Goal: Information Seeking & Learning: Learn about a topic

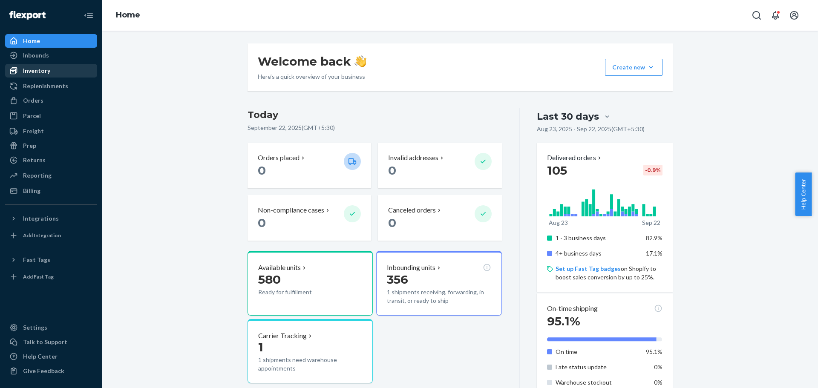
click at [44, 73] on div "Inventory" at bounding box center [36, 70] width 27 height 9
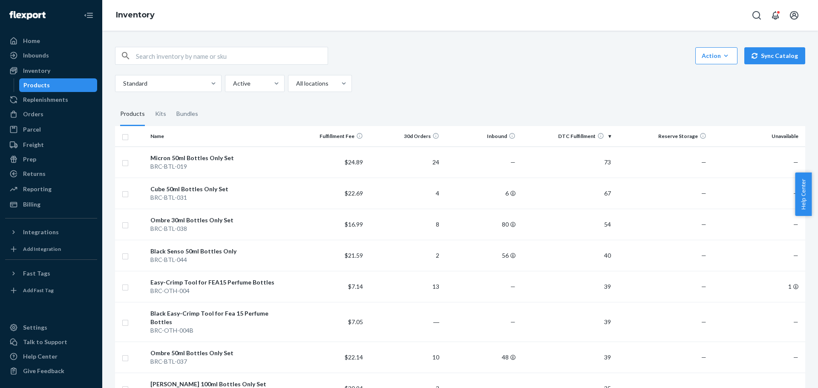
click at [591, 138] on th "DTC Fulfillment" at bounding box center [566, 136] width 95 height 20
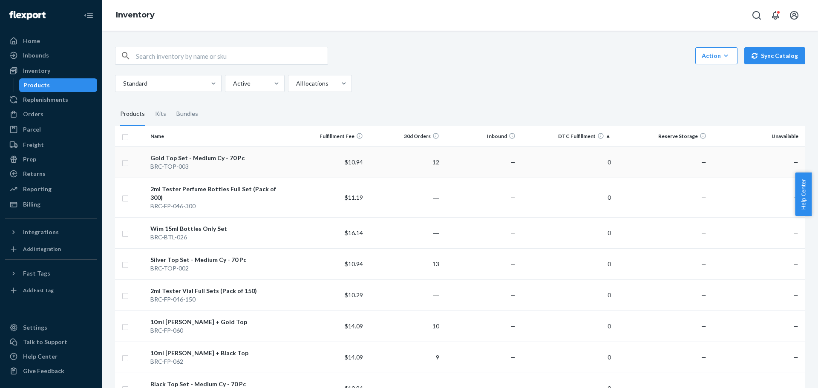
click at [126, 164] on input "checkbox" at bounding box center [125, 162] width 7 height 9
checkbox input "true"
click at [128, 228] on input "checkbox" at bounding box center [125, 232] width 7 height 9
checkbox input "true"
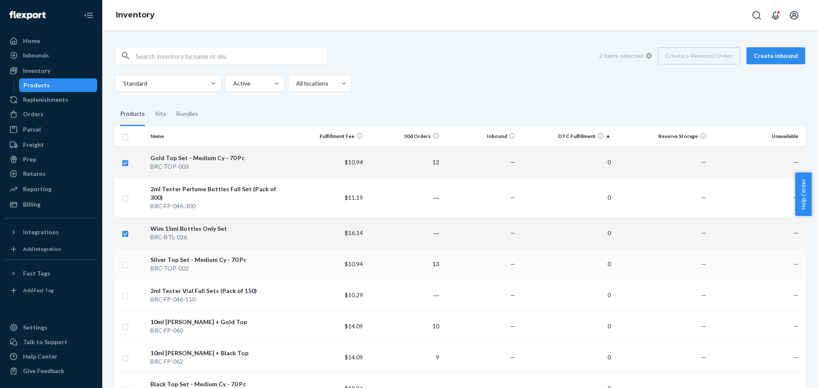
checkbox input "true"
click at [124, 259] on input "checkbox" at bounding box center [125, 263] width 7 height 9
checkbox input "true"
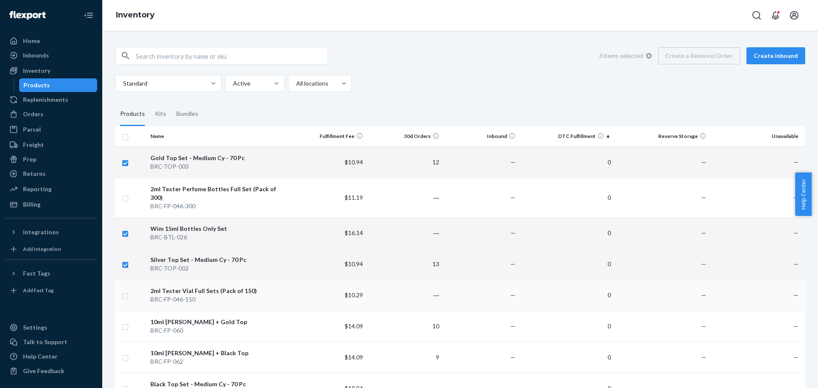
checkbox input "true"
click at [124, 291] on input "checkbox" at bounding box center [125, 295] width 7 height 9
checkbox input "true"
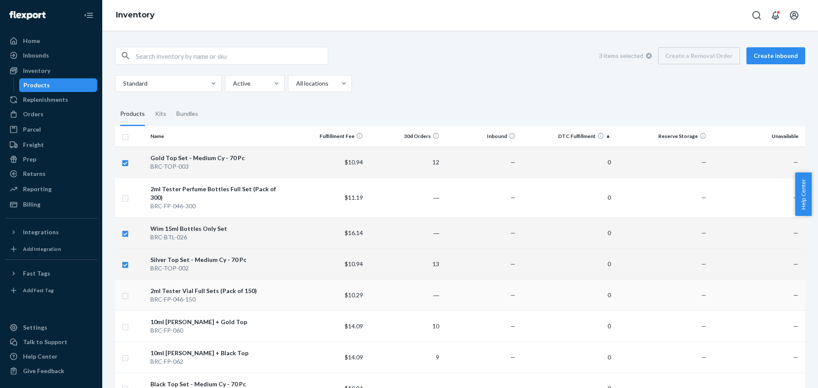
checkbox input "true"
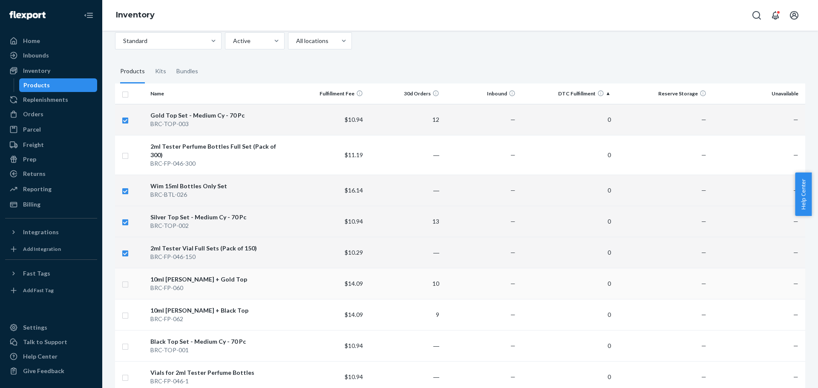
checkbox input "true"
click at [124, 279] on input "checkbox" at bounding box center [125, 283] width 7 height 9
checkbox input "true"
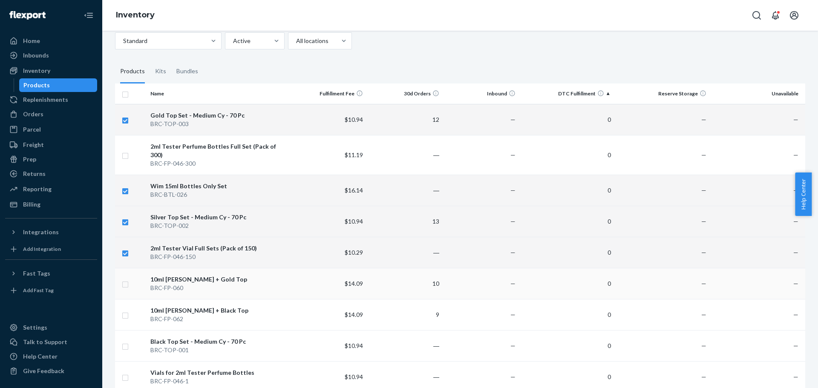
checkbox input "true"
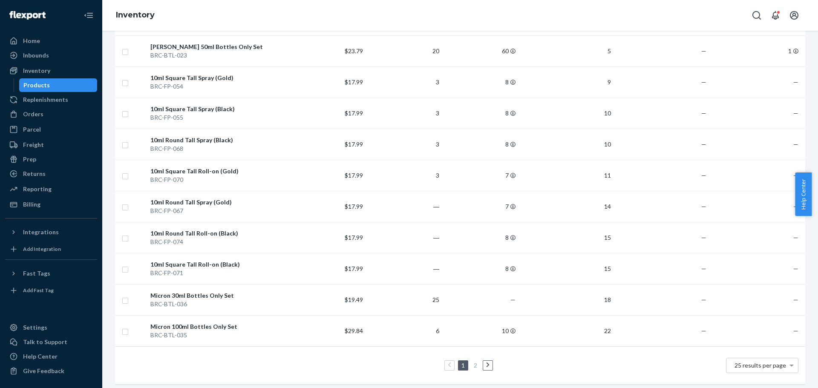
scroll to position [589, 0]
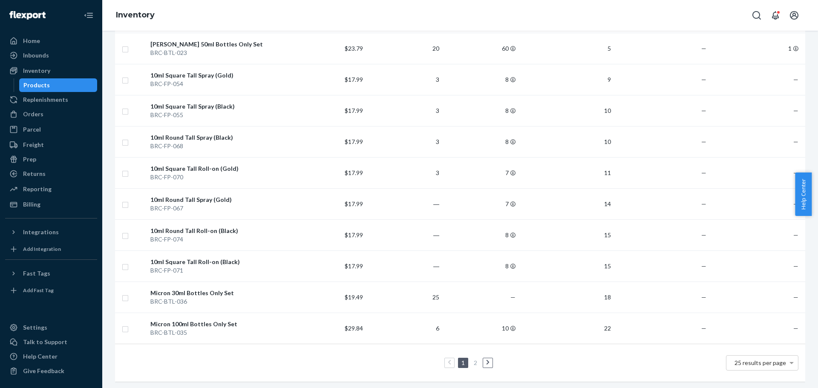
checkbox input "true"
drag, startPoint x: 486, startPoint y: 355, endPoint x: 492, endPoint y: 351, distance: 7.7
click at [486, 360] on icon at bounding box center [488, 363] width 4 height 6
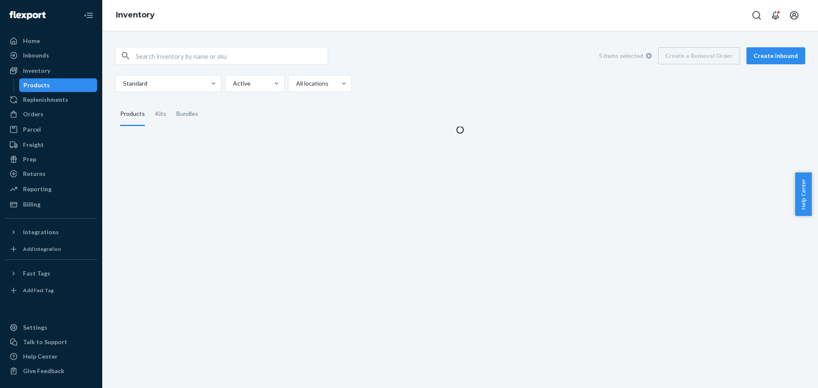
scroll to position [0, 0]
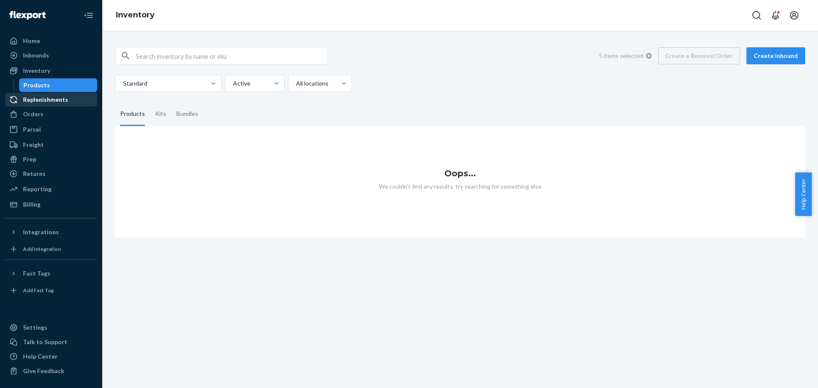
click at [41, 98] on div "Replenishments" at bounding box center [45, 99] width 45 height 9
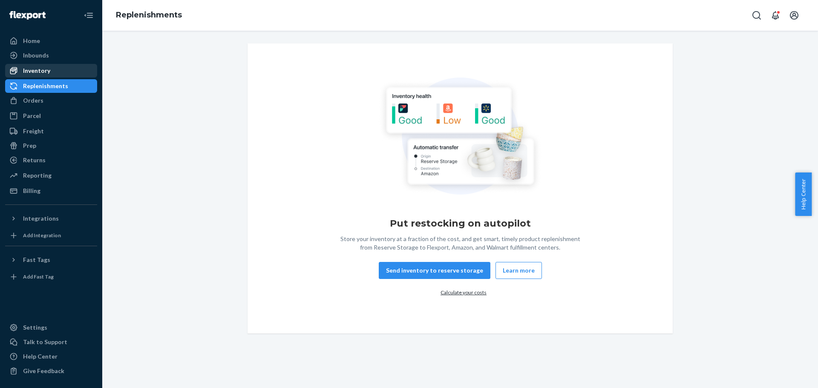
click at [39, 68] on div "Inventory" at bounding box center [36, 70] width 27 height 9
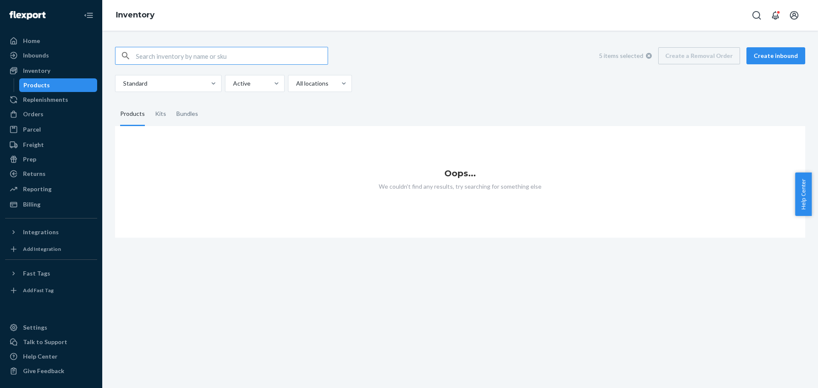
click at [240, 58] on input "text" at bounding box center [232, 55] width 192 height 17
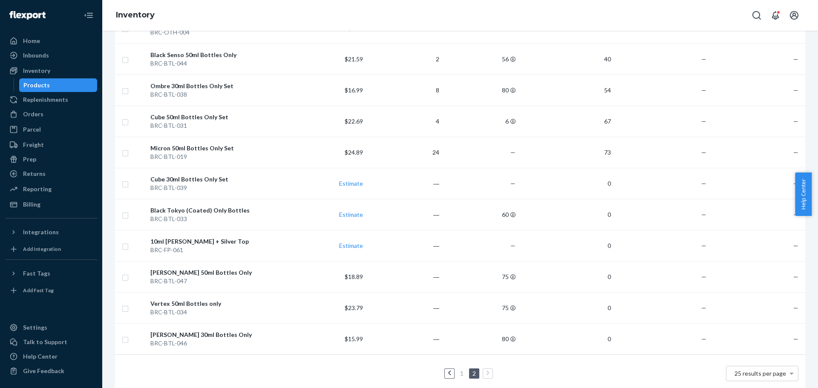
scroll to position [43, 0]
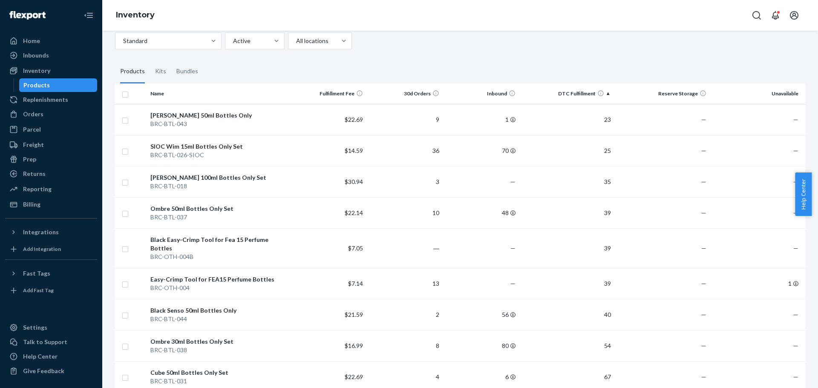
click at [584, 95] on th "DTC Fulfillment" at bounding box center [566, 93] width 95 height 20
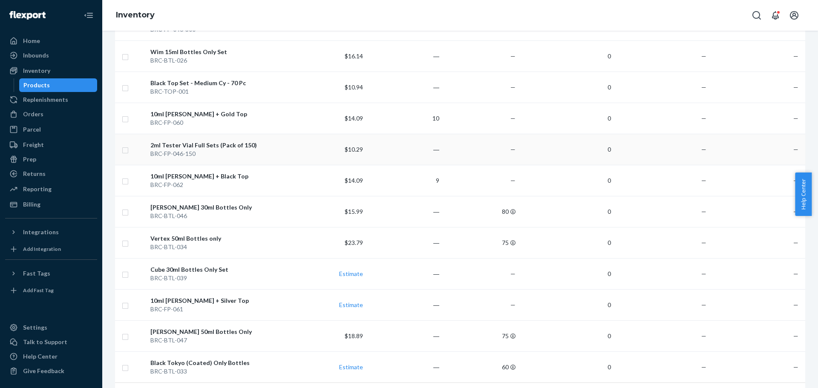
scroll to position [309, 0]
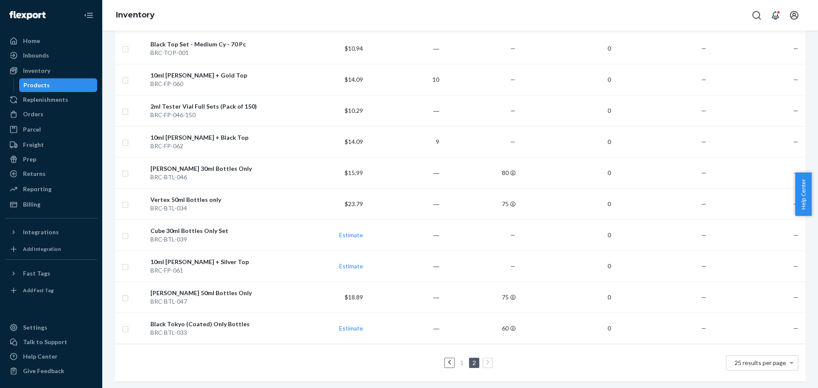
click at [461, 359] on link "1" at bounding box center [461, 362] width 7 height 7
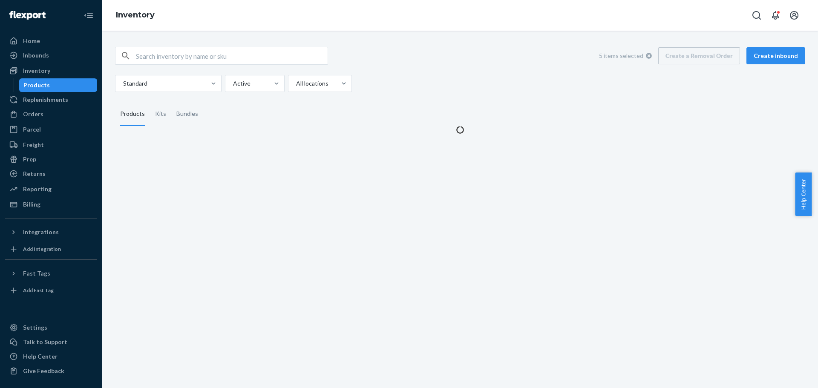
scroll to position [0, 0]
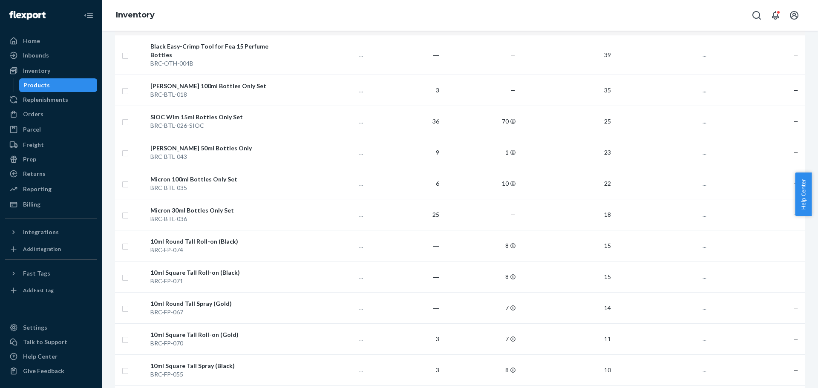
checkbox input "true"
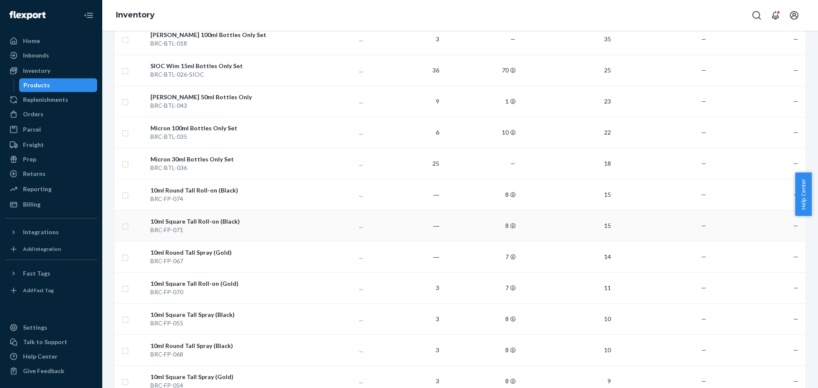
scroll to position [341, 0]
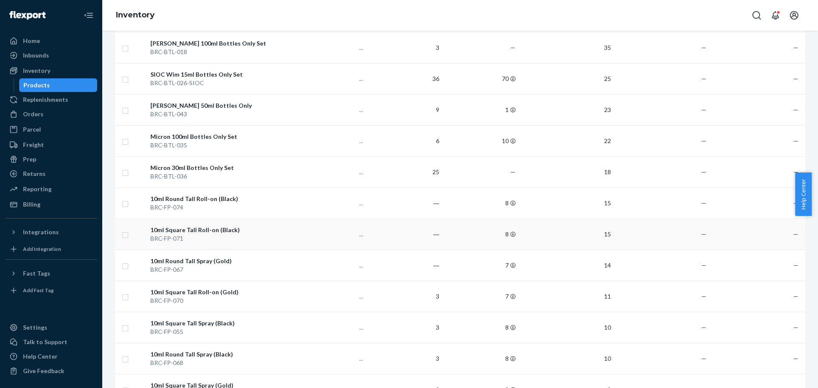
checkbox input "true"
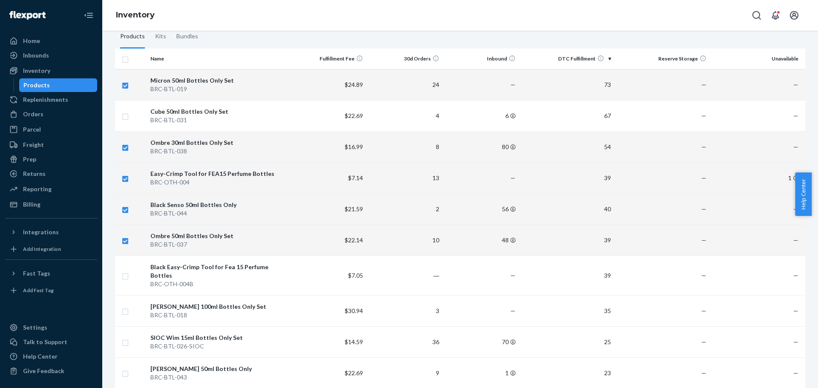
scroll to position [0, 0]
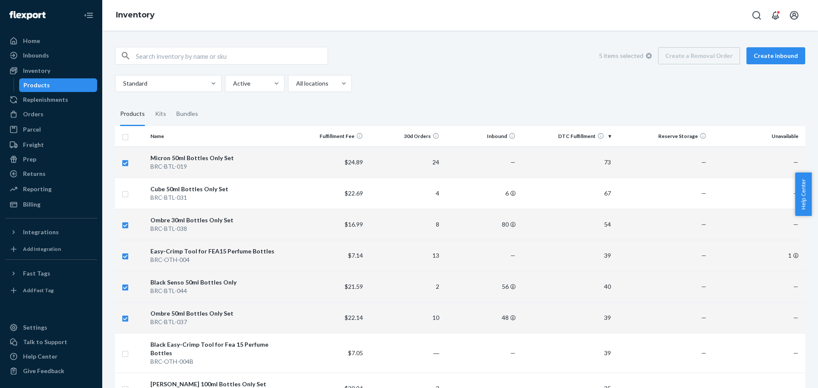
click at [570, 136] on th "DTC Fulfillment" at bounding box center [566, 136] width 95 height 20
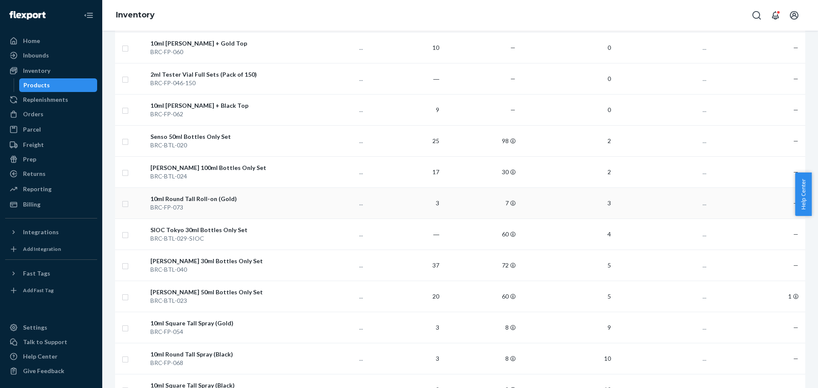
checkbox input "true"
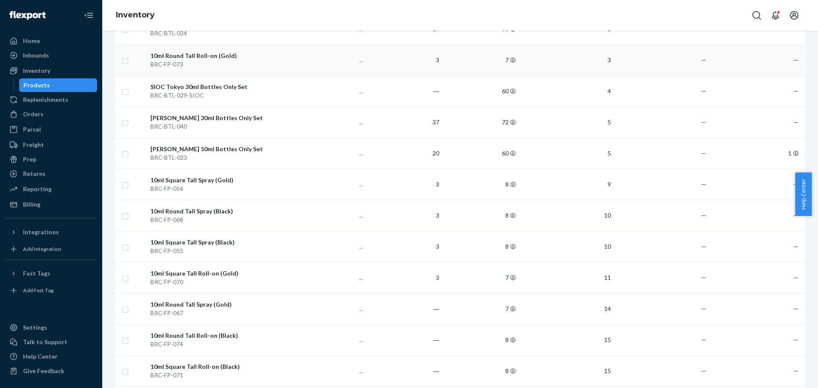
scroll to position [589, 0]
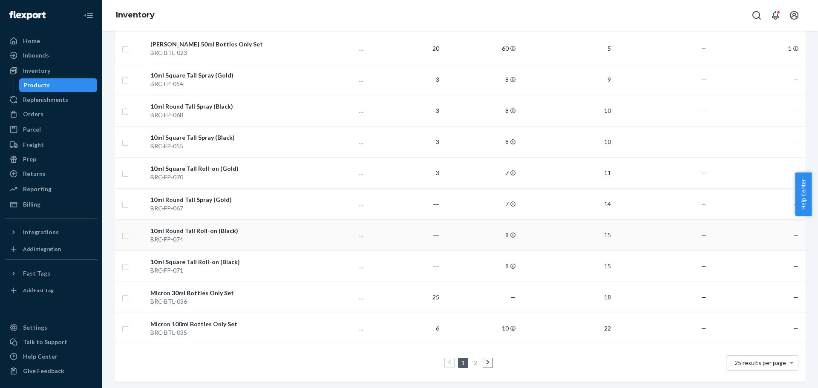
checkbox input "true"
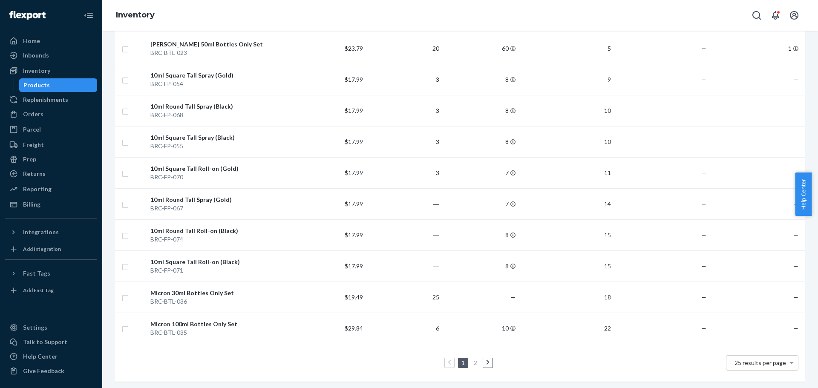
click at [486, 360] on icon at bounding box center [487, 362] width 3 height 5
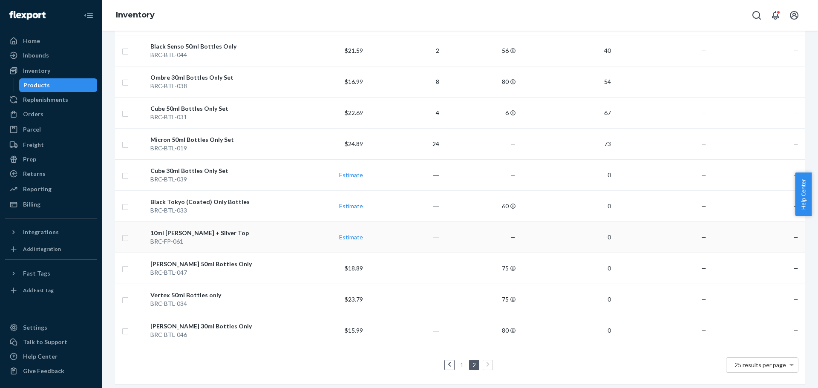
scroll to position [309, 0]
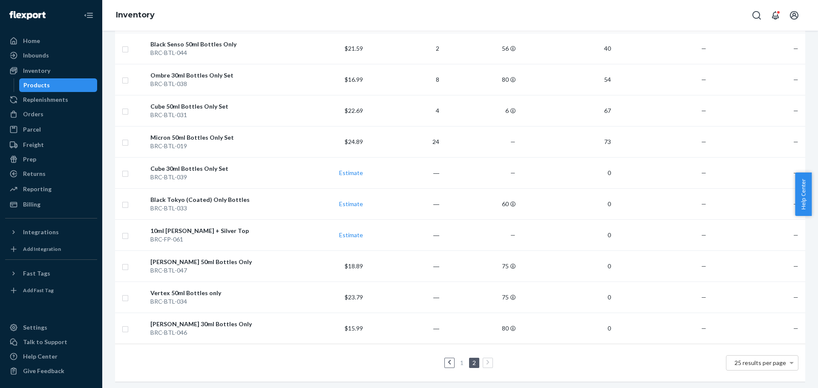
click at [458, 359] on link "1" at bounding box center [461, 362] width 7 height 7
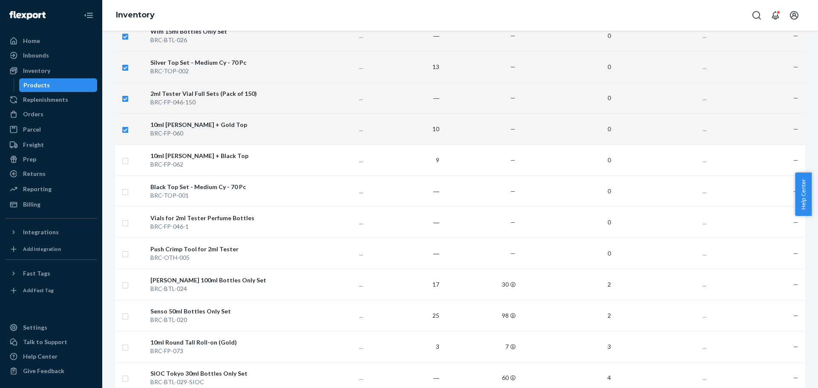
checkbox input "true"
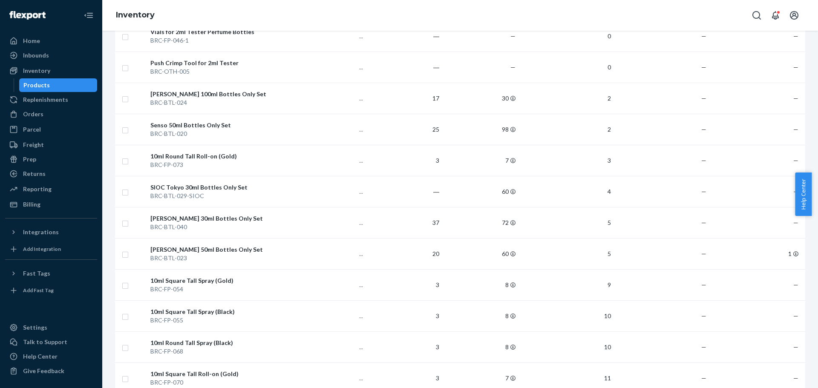
scroll to position [511, 0]
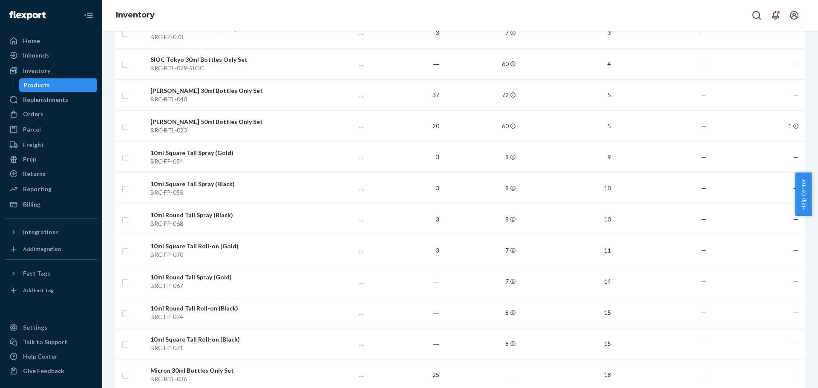
checkbox input "true"
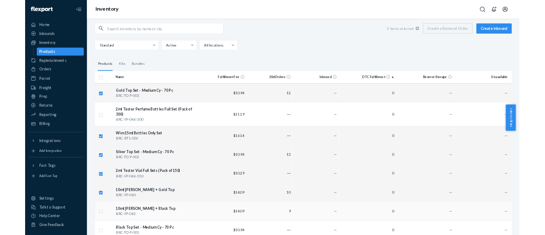
scroll to position [0, 0]
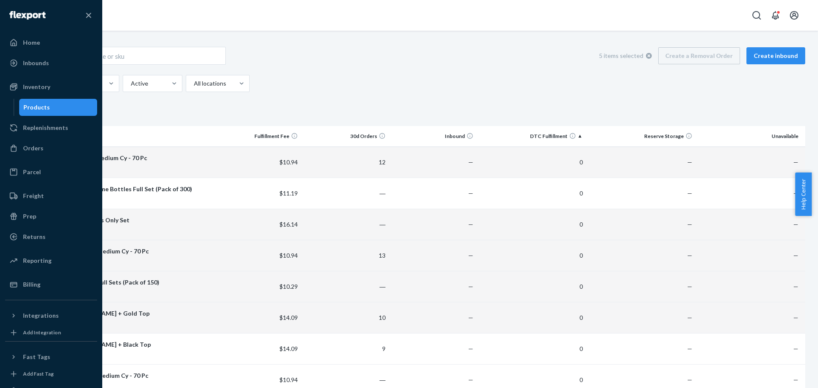
checkbox input "true"
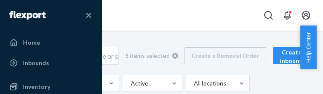
checkbox input "true"
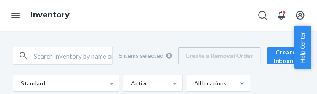
checkbox input "true"
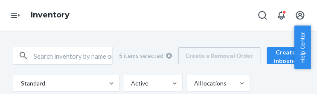
checkbox input "true"
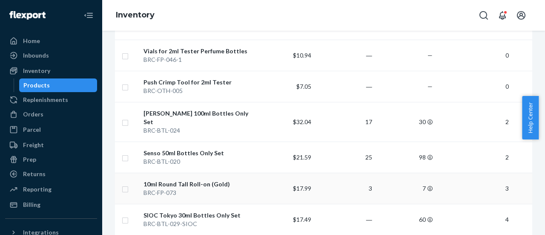
scroll to position [383, 0]
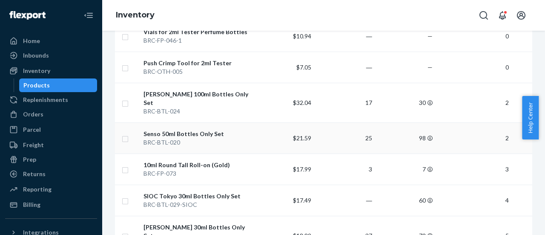
click at [207, 130] on div "Senso 50ml Bottles Only Set" at bounding box center [197, 134] width 107 height 9
checkbox input "true"
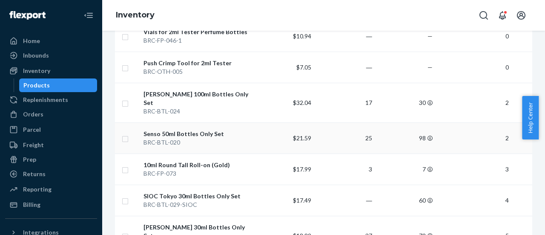
checkbox input "true"
click at [207, 130] on div "Senso 50ml Bottles Only Set" at bounding box center [197, 134] width 107 height 9
checkbox input "true"
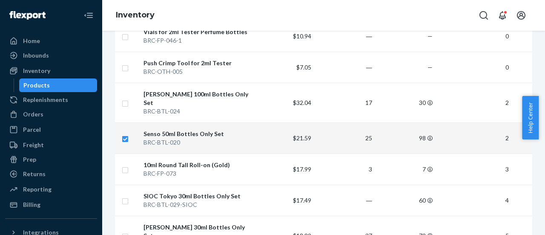
checkbox input "true"
checkbox input "false"
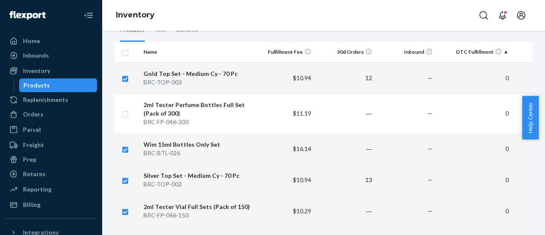
scroll to position [0, 0]
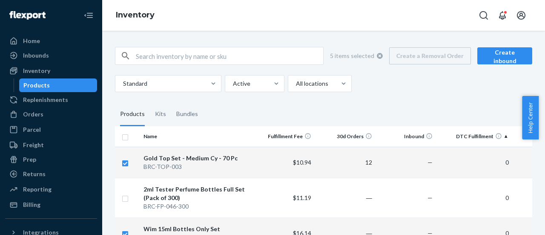
click at [125, 141] on th at bounding box center [127, 136] width 25 height 20
click at [125, 135] on input "checkbox" at bounding box center [125, 136] width 7 height 9
click at [125, 136] on input "checkbox" at bounding box center [125, 136] width 7 height 9
checkbox input "false"
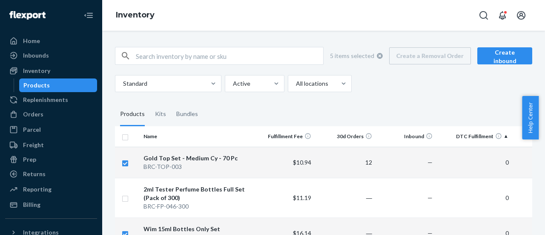
checkbox input "false"
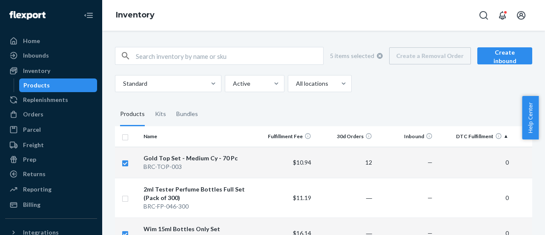
checkbox input "false"
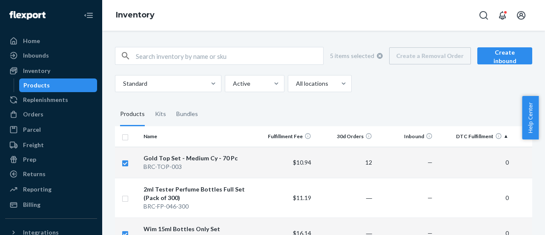
checkbox input "false"
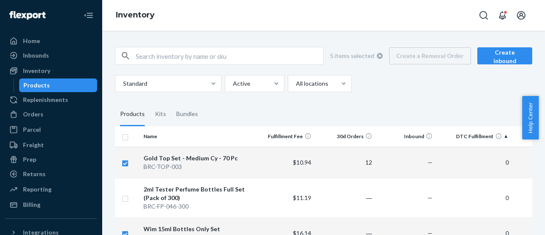
checkbox input "false"
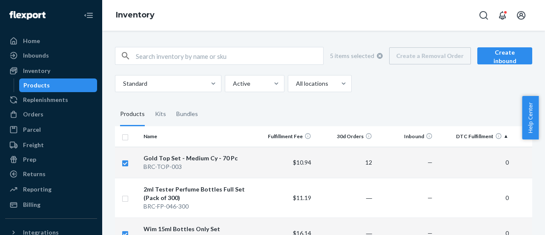
checkbox input "false"
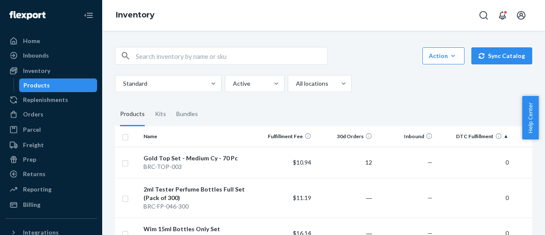
click at [125, 136] on input "checkbox" at bounding box center [125, 136] width 7 height 9
checkbox input "true"
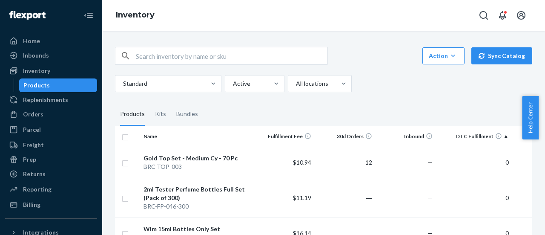
checkbox input "true"
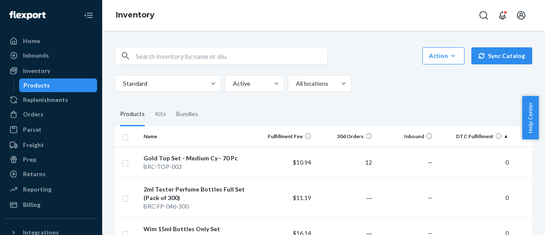
checkbox input "true"
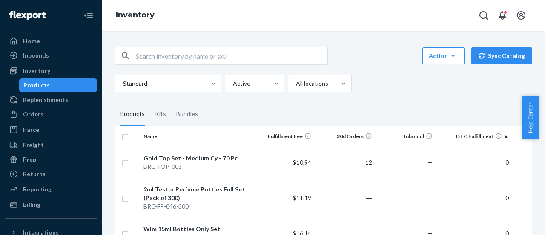
checkbox input "true"
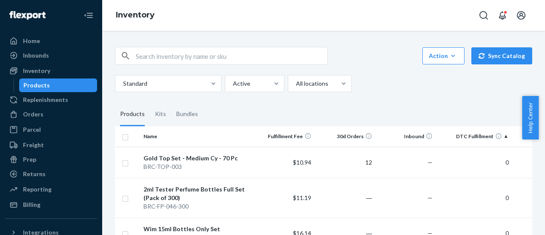
checkbox input "true"
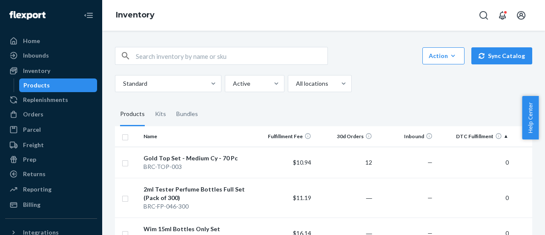
checkbox input "true"
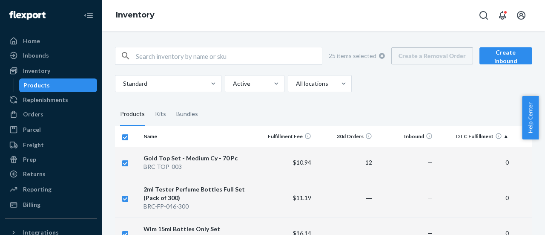
click at [58, 82] on div "Products" at bounding box center [58, 85] width 77 height 12
click at [47, 96] on div "Replenishments" at bounding box center [45, 99] width 45 height 9
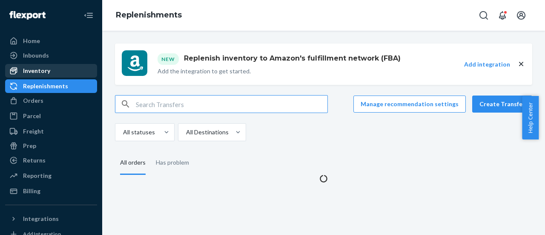
click at [47, 72] on div "Inventory" at bounding box center [36, 70] width 27 height 9
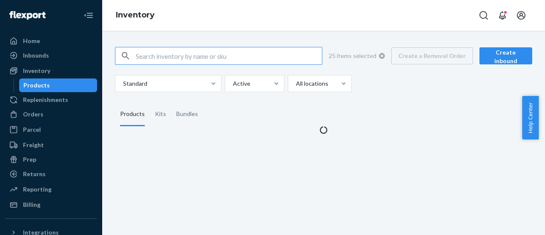
click at [217, 55] on input "text" at bounding box center [229, 55] width 186 height 17
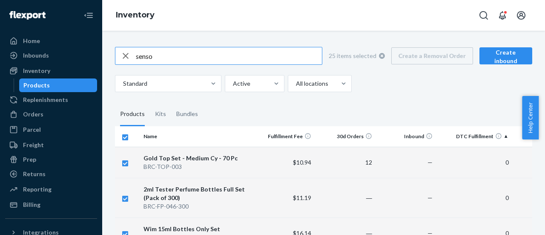
type input "senso"
click at [124, 137] on input "checkbox" at bounding box center [125, 136] width 7 height 9
checkbox input "false"
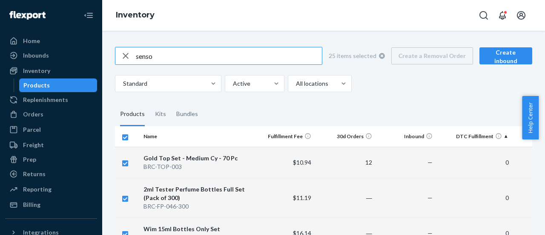
checkbox input "false"
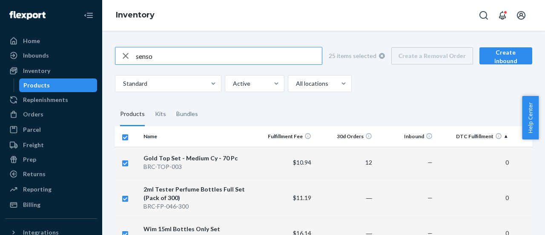
checkbox input "false"
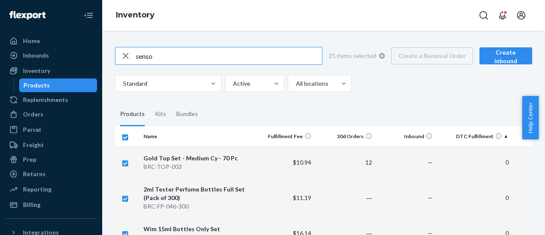
checkbox input "false"
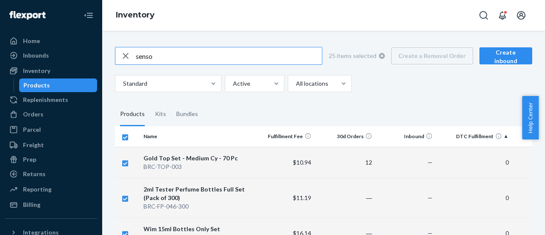
checkbox input "false"
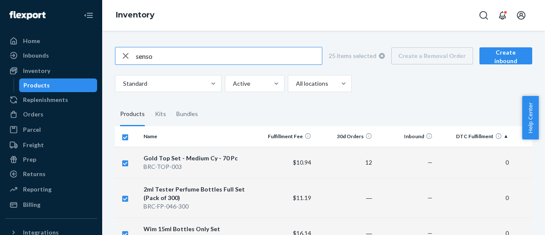
checkbox input "false"
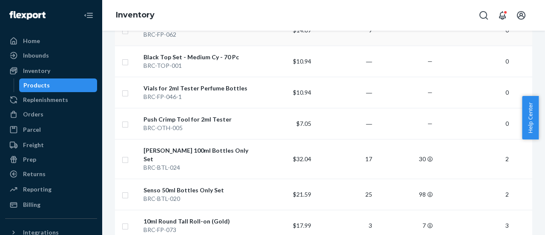
scroll to position [341, 0]
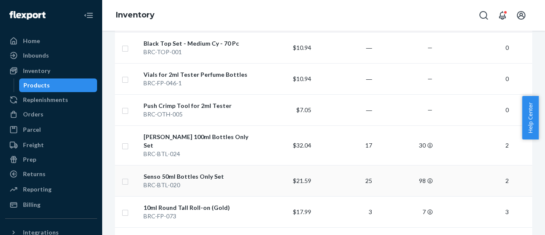
click at [199, 181] on div "BRC-BTL-020" at bounding box center [197, 185] width 107 height 9
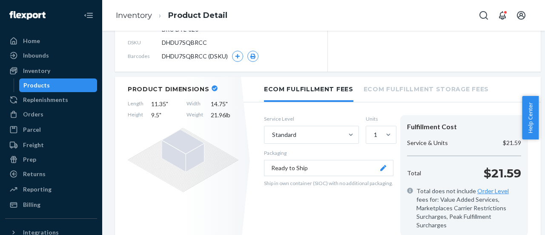
scroll to position [85, 0]
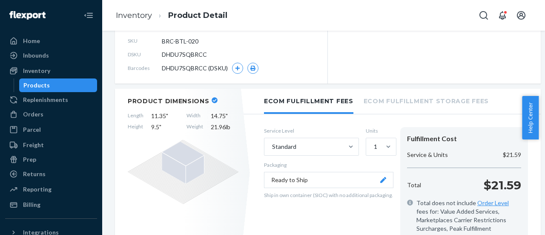
click at [158, 117] on span "11.35 "" at bounding box center [165, 116] width 28 height 9
copy span "11.35 ""
